Goal: Task Accomplishment & Management: Use online tool/utility

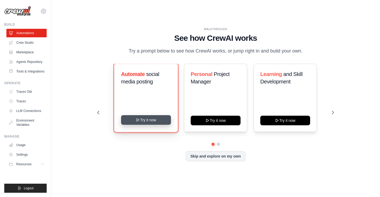
click at [161, 125] on button "Try it now" at bounding box center [146, 120] width 50 height 10
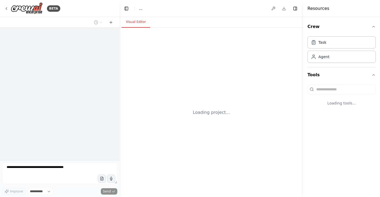
select select "****"
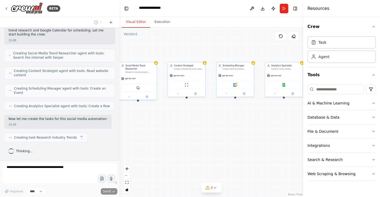
scroll to position [353, 0]
drag, startPoint x: 227, startPoint y: 166, endPoint x: 164, endPoint y: 134, distance: 70.7
click at [164, 134] on div ".deletable-edge-delete-btn { width: 20px; height: 20px; border: 0px solid #ffff…" at bounding box center [212, 112] width 184 height 169
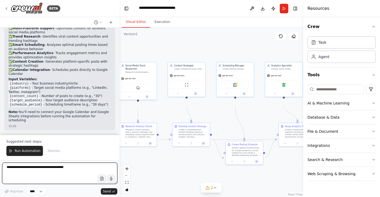
scroll to position [774, 0]
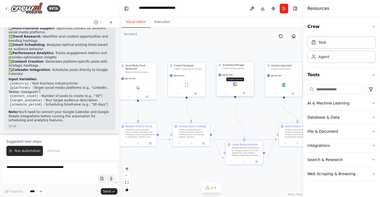
click at [233, 86] on img at bounding box center [235, 84] width 4 height 4
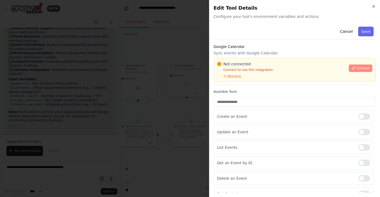
click at [356, 70] on span "Connect" at bounding box center [362, 68] width 13 height 4
click at [241, 78] on span "Recheck" at bounding box center [234, 76] width 13 height 4
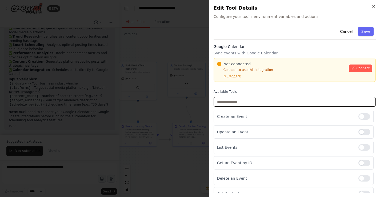
click at [242, 107] on input "text" at bounding box center [295, 102] width 162 height 10
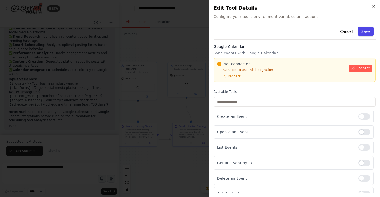
click at [360, 36] on button "Save" at bounding box center [365, 32] width 15 height 10
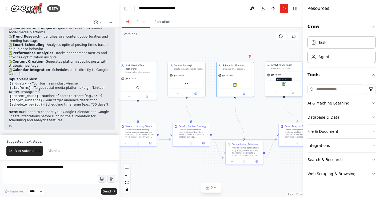
click at [285, 86] on img at bounding box center [284, 84] width 4 height 4
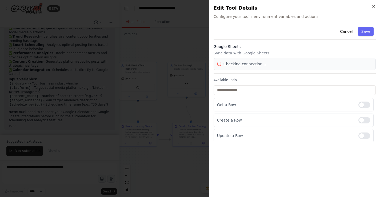
click at [285, 96] on div "Cancel Save Google Sheets Sync data with Google Sheets Checking connection... A…" at bounding box center [295, 84] width 162 height 118
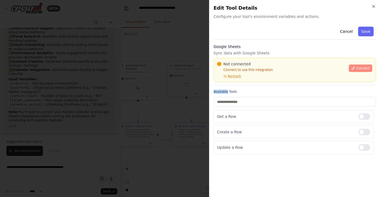
click at [352, 70] on icon at bounding box center [354, 68] width 4 height 4
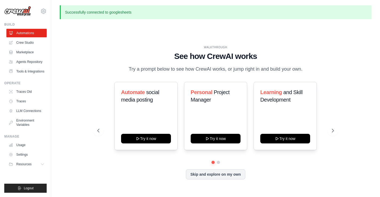
click at [134, 14] on p "Successfully connected to googlesheets" at bounding box center [216, 12] width 312 height 14
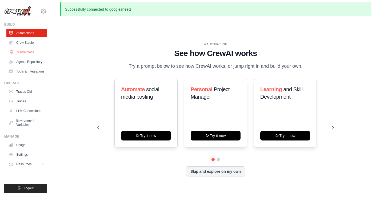
scroll to position [2, 0]
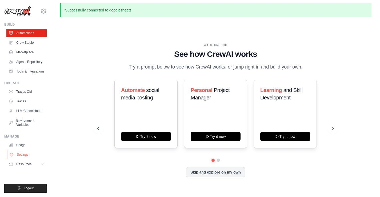
click at [22, 156] on link "Settings" at bounding box center [27, 154] width 40 height 9
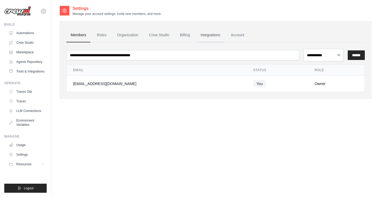
click at [224, 42] on link "Integrations" at bounding box center [210, 35] width 28 height 14
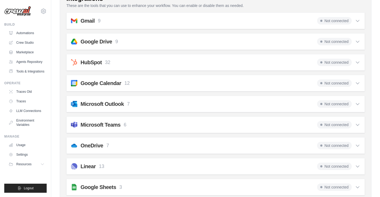
scroll to position [105, 0]
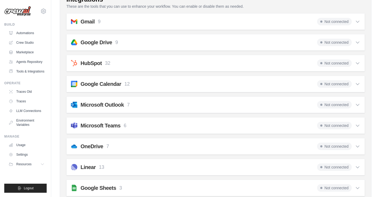
click at [324, 25] on span "Not connected" at bounding box center [334, 21] width 35 height 7
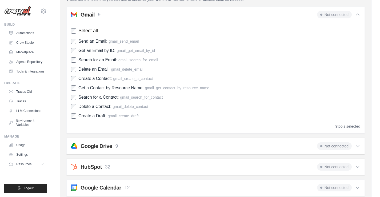
scroll to position [111, 0]
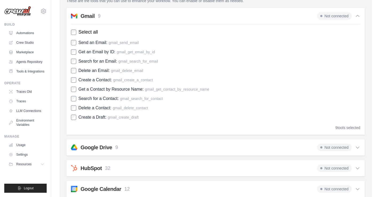
click at [355, 19] on icon at bounding box center [357, 15] width 5 height 5
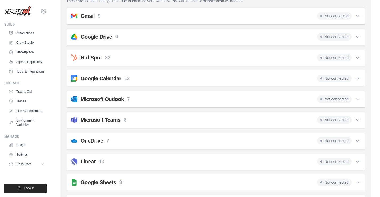
click at [319, 20] on span "Not connected" at bounding box center [334, 15] width 35 height 7
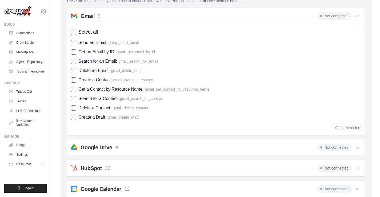
click at [319, 20] on span "Not connected" at bounding box center [334, 15] width 35 height 7
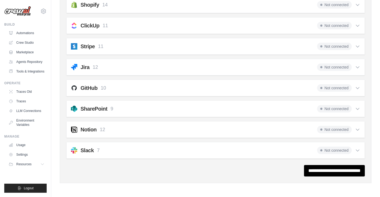
scroll to position [559, 0]
click at [312, 166] on input "**********" at bounding box center [334, 170] width 61 height 11
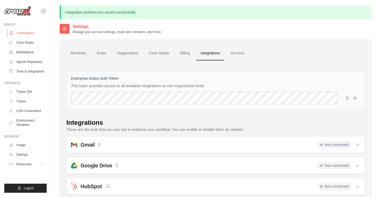
click at [25, 37] on link "Automations" at bounding box center [27, 33] width 40 height 9
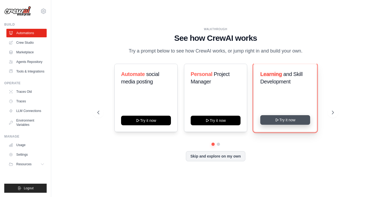
click at [282, 125] on button "Try it now" at bounding box center [285, 120] width 50 height 10
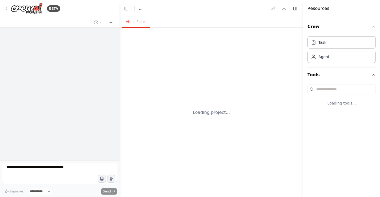
select select "****"
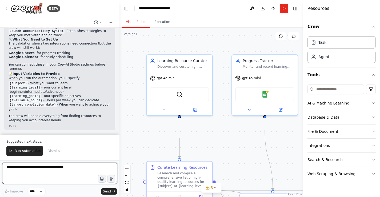
scroll to position [680, 0]
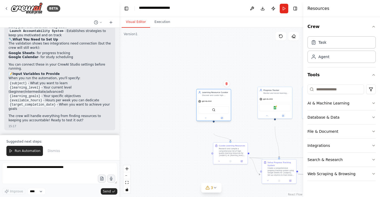
drag, startPoint x: 239, startPoint y: 124, endPoint x: 219, endPoint y: 125, distance: 20.0
click at [219, 114] on div "SerperDevTool" at bounding box center [213, 109] width 31 height 7
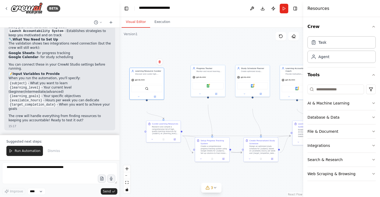
drag, startPoint x: 235, startPoint y: 69, endPoint x: 168, endPoint y: 47, distance: 70.4
click at [168, 47] on div ".deletable-edge-delete-btn { width: 20px; height: 20px; border: 0px solid #ffff…" at bounding box center [212, 112] width 184 height 169
click at [210, 89] on div "Google Sheets" at bounding box center [208, 85] width 31 height 7
click at [251, 87] on img at bounding box center [252, 84] width 3 height 3
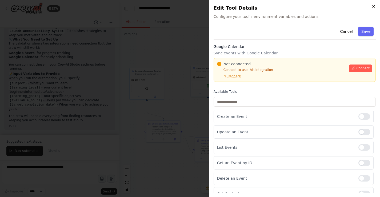
click at [373, 7] on icon "button" at bounding box center [374, 6] width 2 height 2
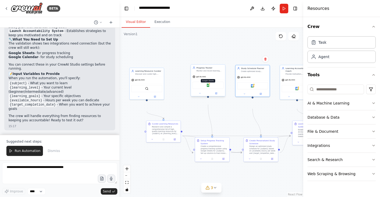
click at [208, 87] on img at bounding box center [207, 84] width 3 height 3
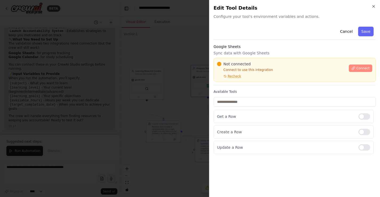
click at [356, 70] on span "Connect" at bounding box center [362, 68] width 13 height 4
click at [373, 7] on icon "button" at bounding box center [374, 6] width 2 height 2
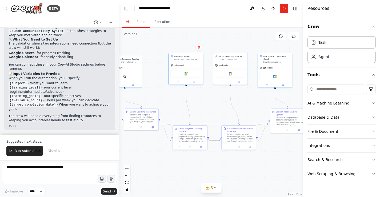
drag, startPoint x: 238, startPoint y: 61, endPoint x: 216, endPoint y: 49, distance: 25.2
click at [216, 49] on div ".deletable-edge-delete-btn { width: 20px; height: 20px; border: 0px solid #ffff…" at bounding box center [212, 112] width 184 height 169
click at [372, 148] on icon "button" at bounding box center [374, 146] width 4 height 4
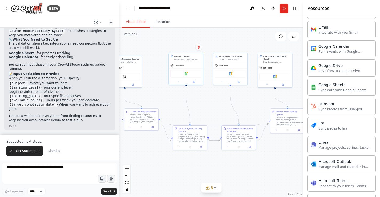
scroll to position [238, 0]
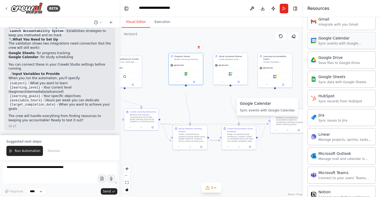
click at [334, 41] on div "Google Calendar" at bounding box center [346, 37] width 54 height 5
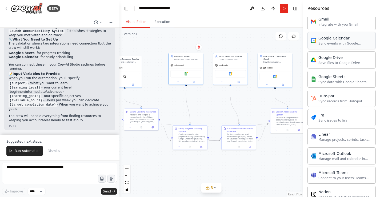
click at [334, 41] on div "Google Calendar" at bounding box center [346, 37] width 54 height 5
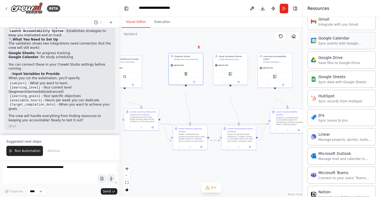
click at [334, 41] on div "Google Calendar" at bounding box center [346, 37] width 54 height 5
click at [217, 186] on icon at bounding box center [215, 188] width 4 height 4
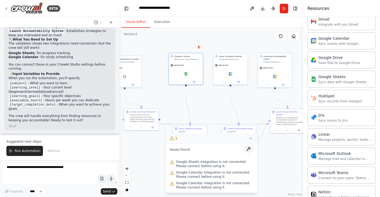
click at [249, 146] on button at bounding box center [248, 149] width 9 height 6
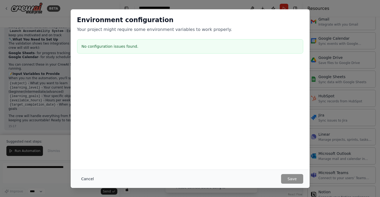
click at [77, 177] on button "Cancel" at bounding box center [87, 179] width 21 height 10
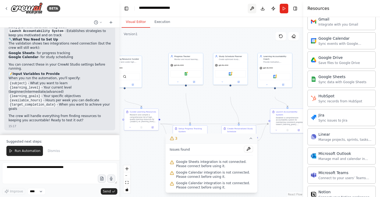
click at [248, 9] on button at bounding box center [252, 9] width 9 height 10
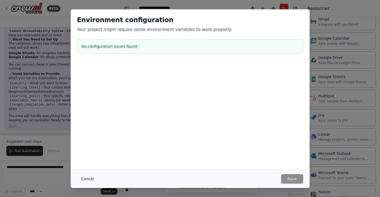
click at [77, 174] on button "Cancel" at bounding box center [87, 179] width 21 height 10
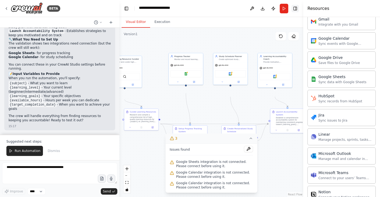
click at [293, 10] on button "Toggle Right Sidebar" at bounding box center [295, 8] width 7 height 7
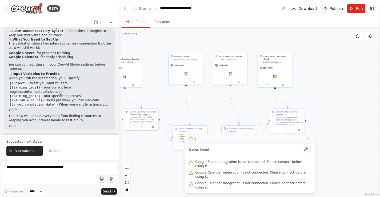
click at [299, 10] on span "Download" at bounding box center [308, 8] width 19 height 5
click at [308, 55] on div ".deletable-edge-delete-btn { width: 20px; height: 20px; border: 0px solid #ffff…" at bounding box center [250, 112] width 261 height 169
click at [349, 11] on button "Run" at bounding box center [356, 9] width 18 height 10
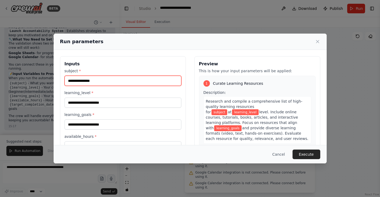
click at [65, 86] on input "subject *" at bounding box center [123, 81] width 117 height 10
type input "****"
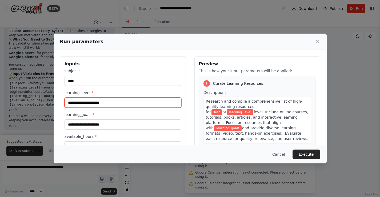
click at [65, 108] on input "learning_level *" at bounding box center [123, 103] width 117 height 10
drag, startPoint x: 84, startPoint y: 120, endPoint x: 25, endPoint y: 119, distance: 58.7
click at [54, 119] on div "Inputs subject * **** learning_level * learning_goals * available_hours * targe…" at bounding box center [190, 119] width 273 height 139
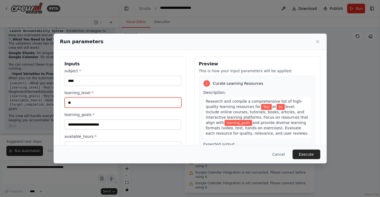
type input "*"
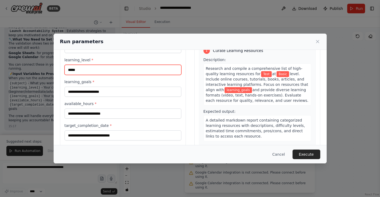
scroll to position [38, 0]
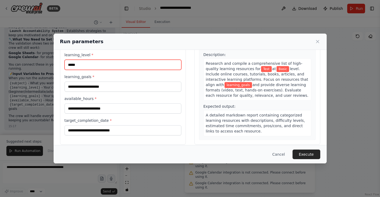
type input "*****"
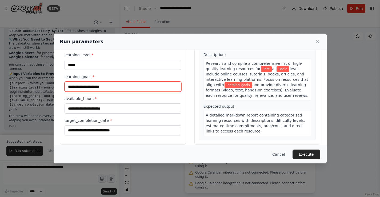
click at [72, 92] on input "learning_goals *" at bounding box center [123, 87] width 117 height 10
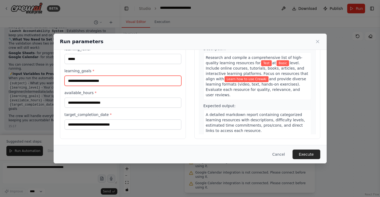
scroll to position [74, 0]
type input "**********"
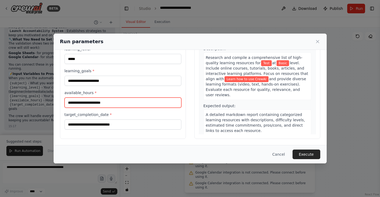
click at [76, 100] on input "available_hours *" at bounding box center [123, 103] width 117 height 10
type input "**********"
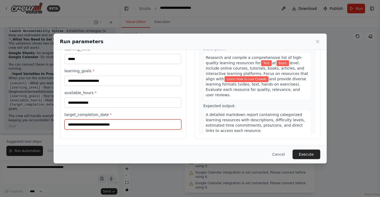
click at [69, 130] on input "target_completion_date *" at bounding box center [123, 125] width 117 height 10
type input "**********"
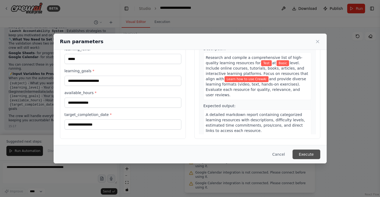
click at [320, 153] on button "Execute" at bounding box center [307, 155] width 28 height 10
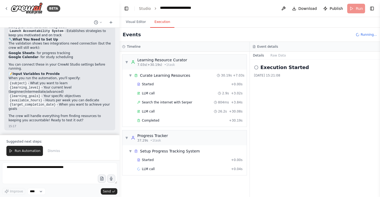
scroll to position [28, 0]
click at [285, 59] on button "Raw Data" at bounding box center [278, 55] width 22 height 7
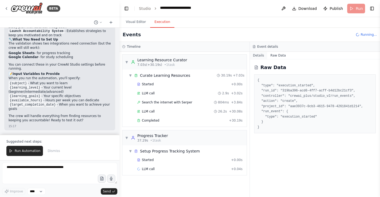
click at [260, 59] on button "Details" at bounding box center [259, 55] width 18 height 7
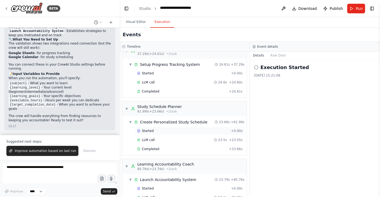
scroll to position [196, 0]
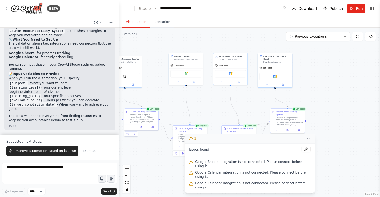
click at [144, 25] on button "Visual Editor" at bounding box center [136, 22] width 29 height 11
